Goal: Obtain resource: Download file/media

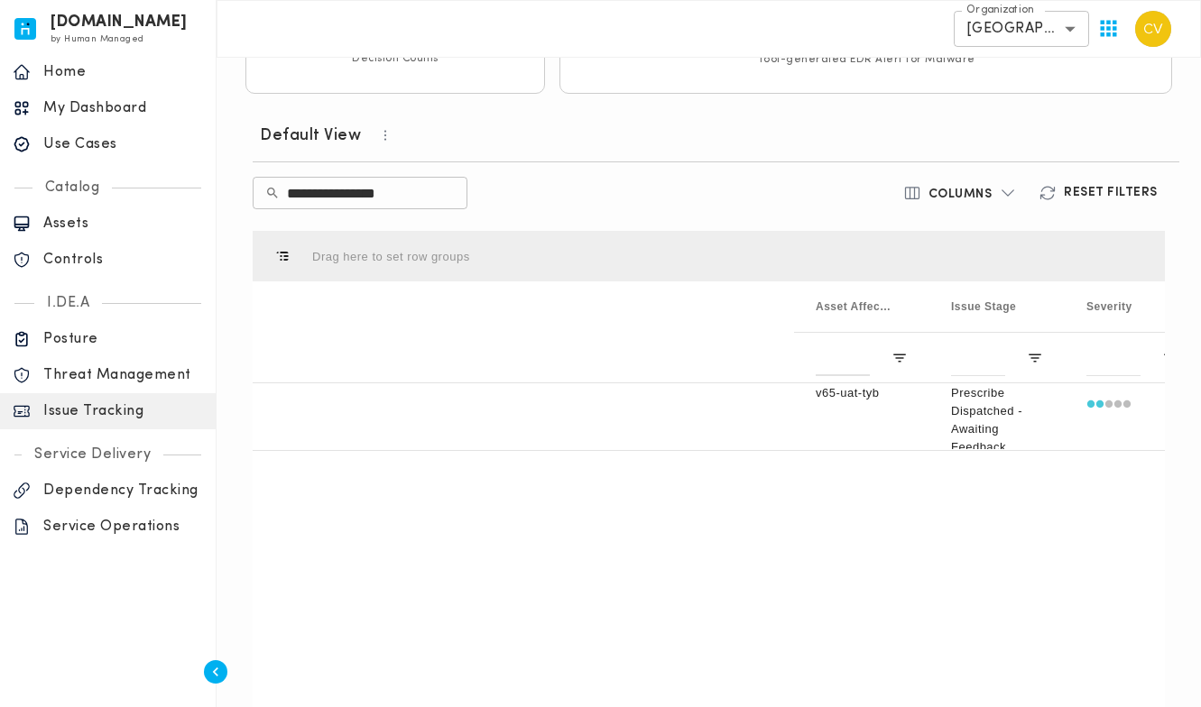
scroll to position [0, 750]
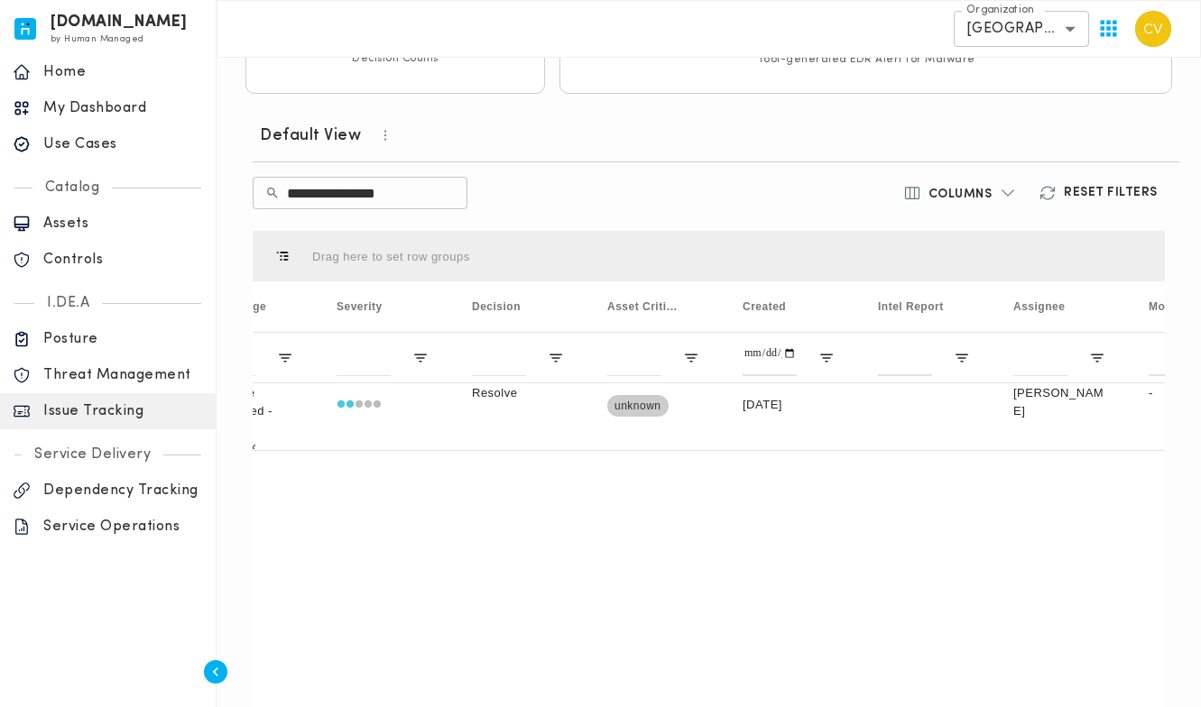
click at [90, 142] on p "Use Cases" at bounding box center [123, 144] width 160 height 18
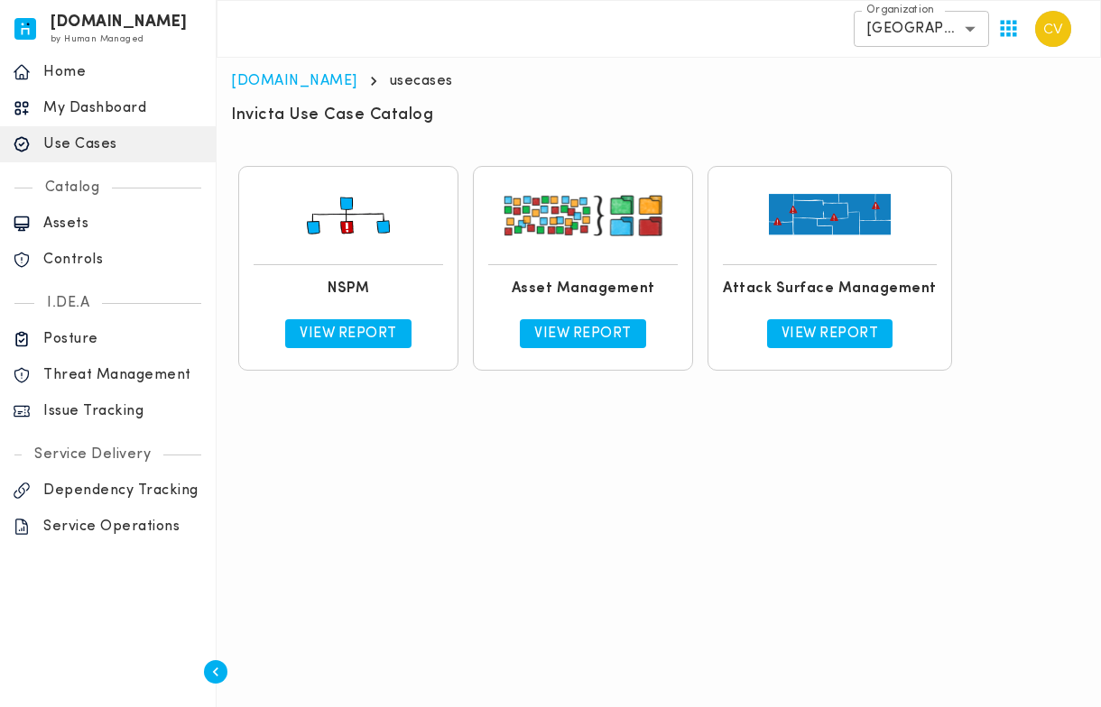
click at [372, 335] on p "View Report" at bounding box center [348, 334] width 97 height 18
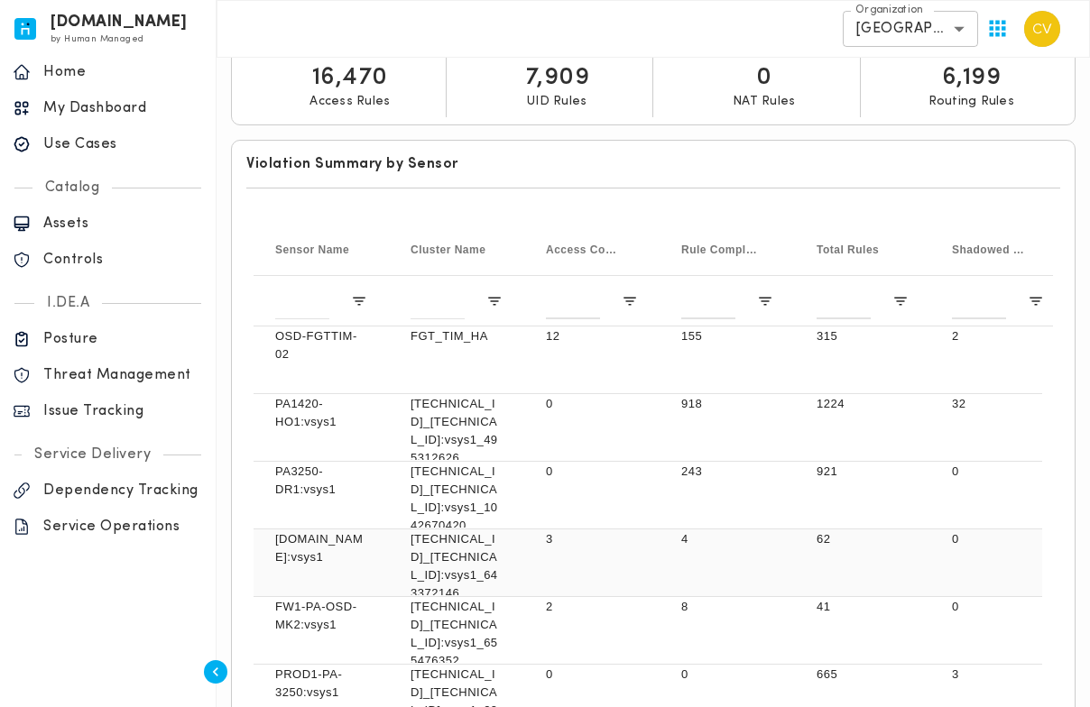
scroll to position [284, 0]
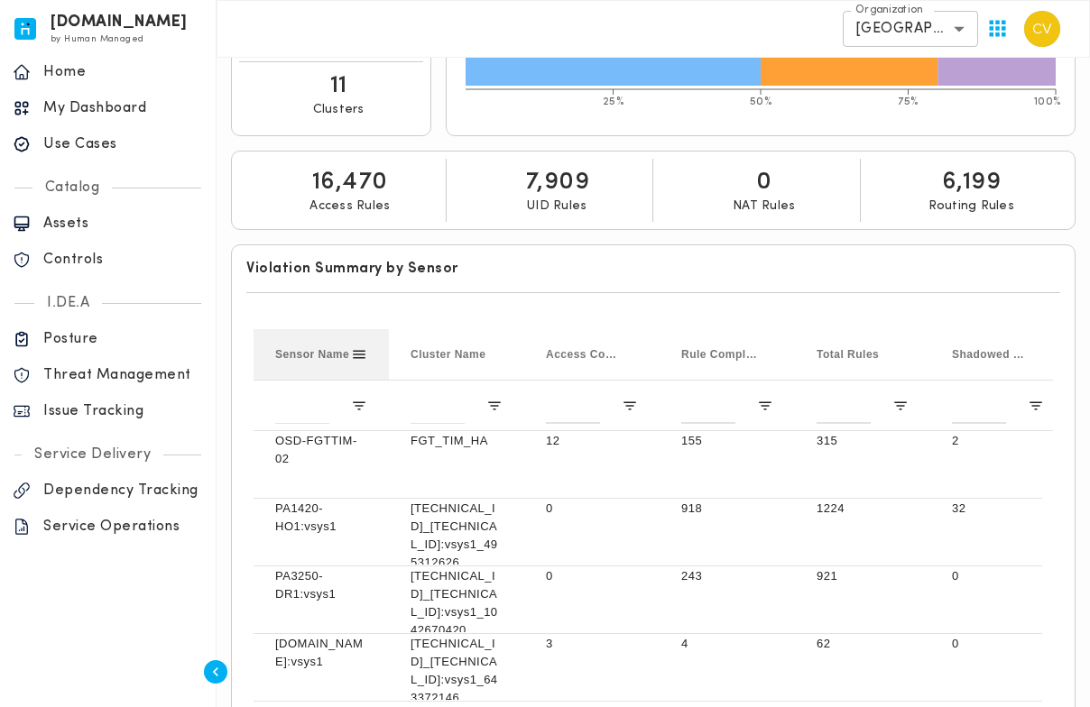
click at [301, 356] on span "Sensor Name" at bounding box center [312, 354] width 74 height 13
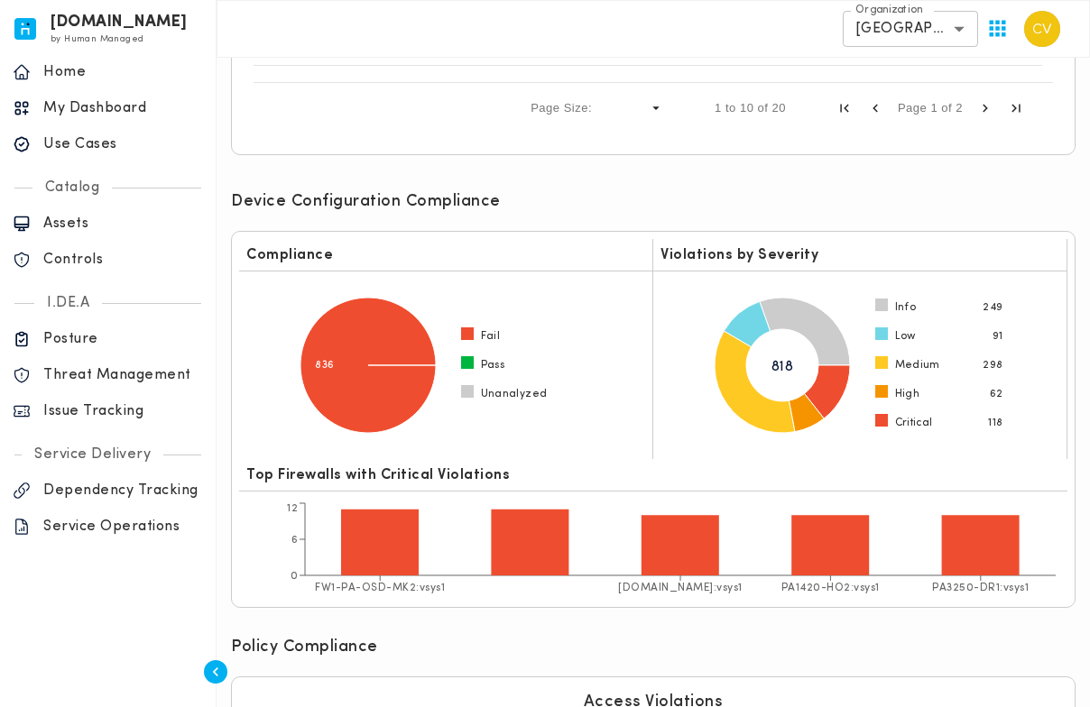
scroll to position [854, 0]
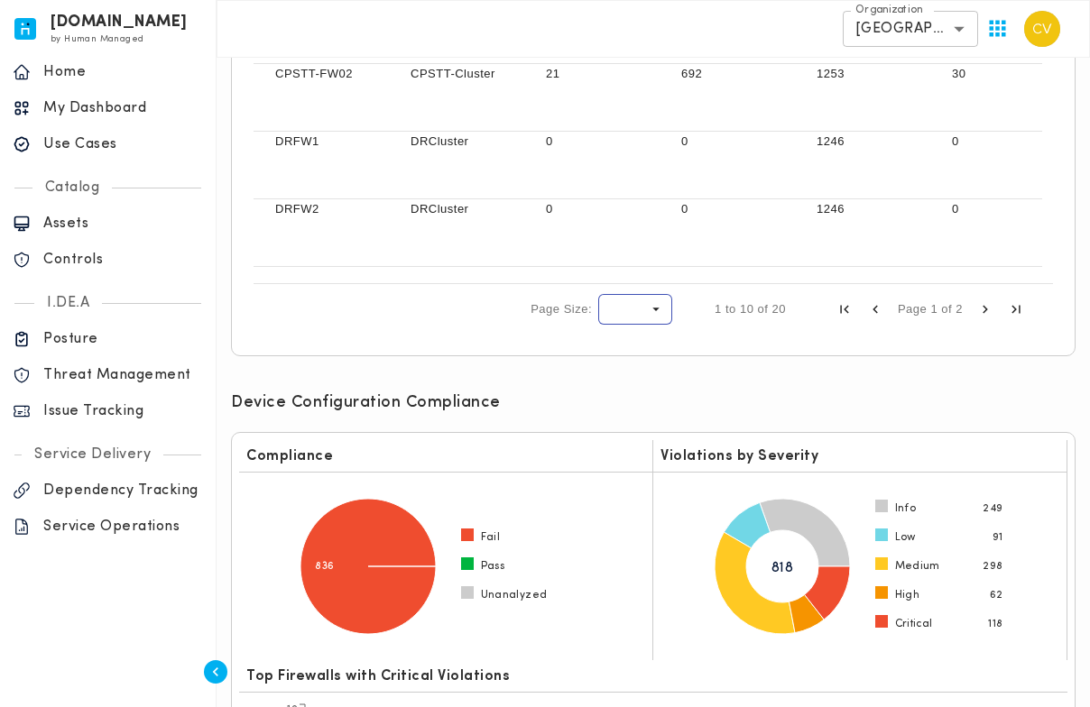
click at [654, 311] on span "Page Size" at bounding box center [656, 309] width 16 height 16
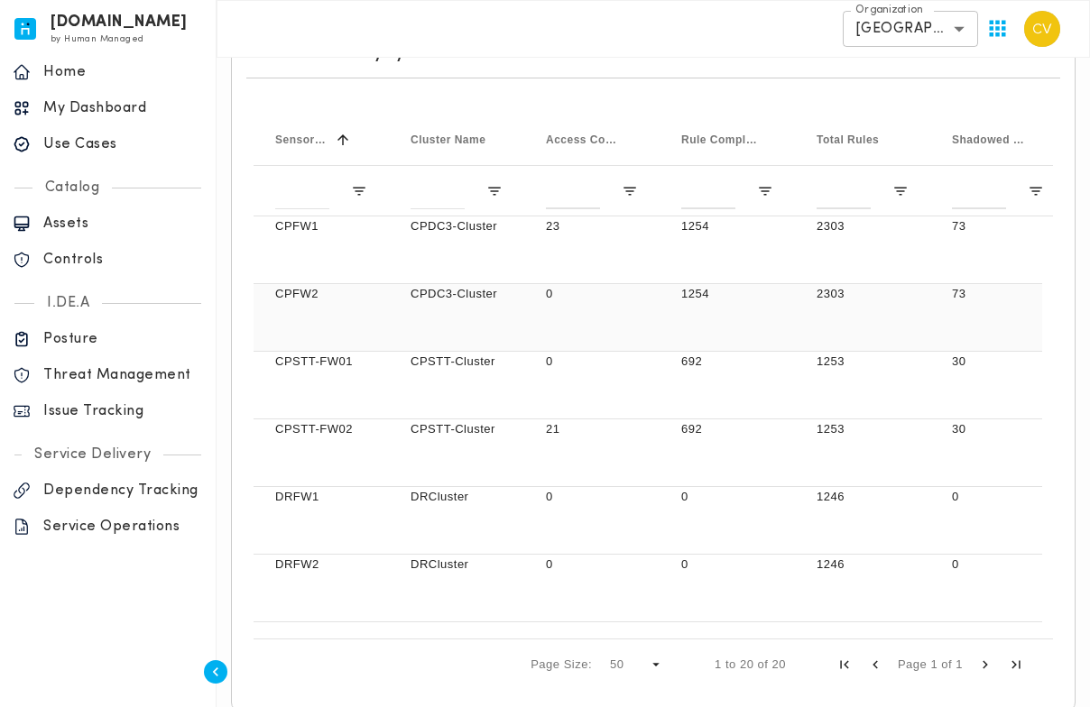
scroll to position [0, 0]
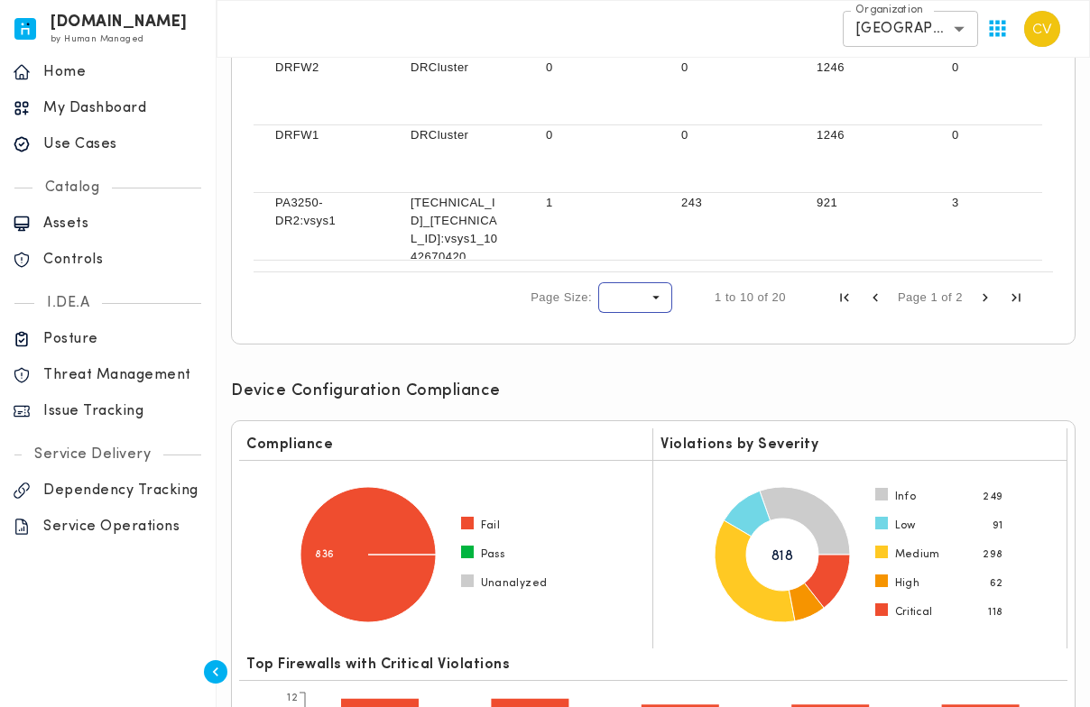
click at [665, 296] on div "Page Size" at bounding box center [635, 297] width 72 height 29
click at [644, 299] on div "Page Size" at bounding box center [635, 297] width 72 height 29
click at [651, 298] on span "Page Size" at bounding box center [656, 298] width 16 height 16
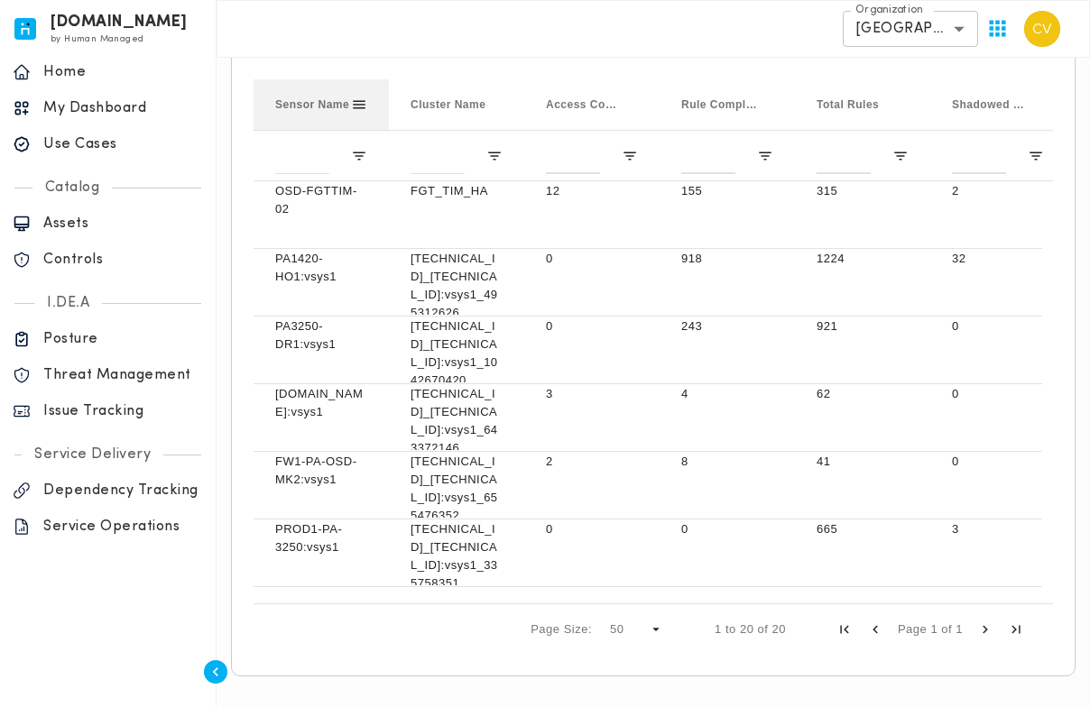
click at [315, 113] on div "Sensor Name" at bounding box center [313, 105] width 76 height 42
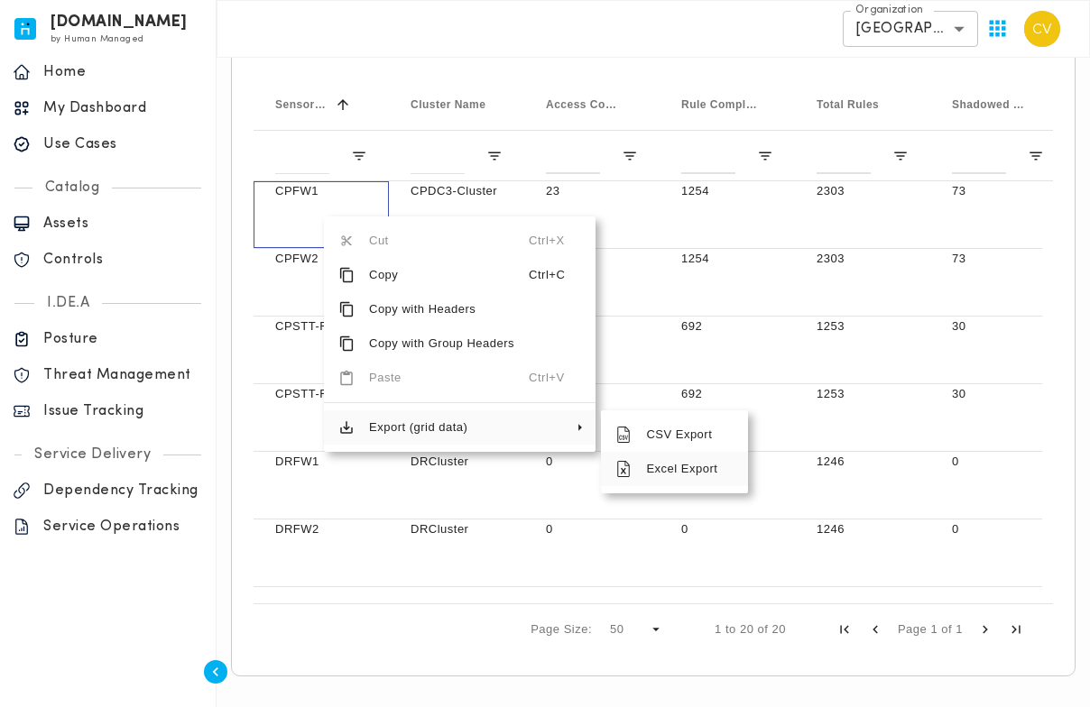
click at [656, 475] on span "Excel Export" at bounding box center [683, 469] width 102 height 34
